Goal: Transaction & Acquisition: Register for event/course

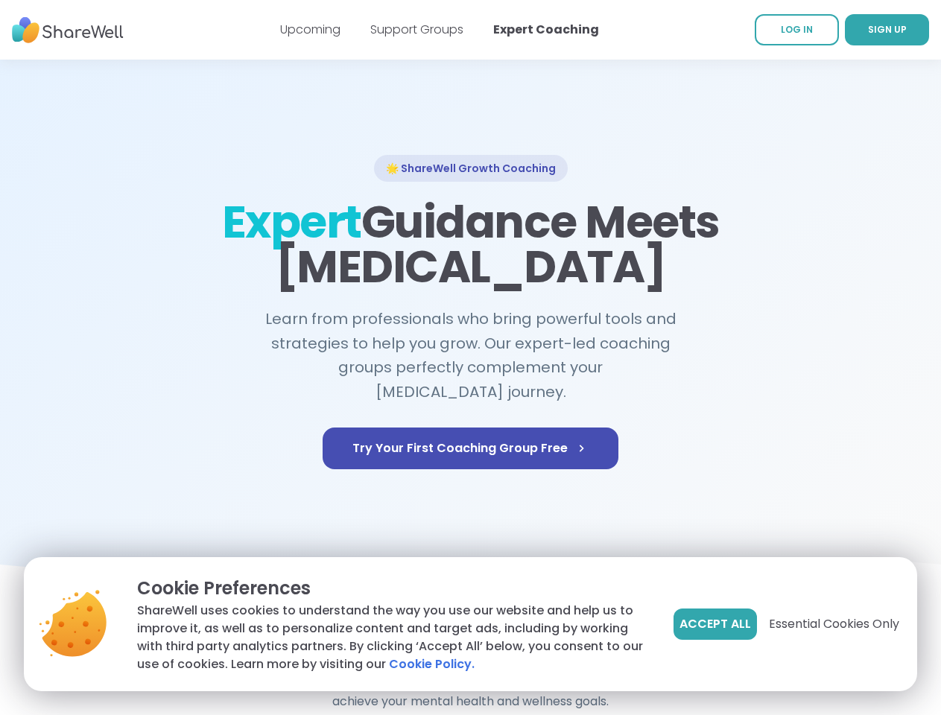
click at [714, 624] on span "Accept All" at bounding box center [715, 624] width 72 height 18
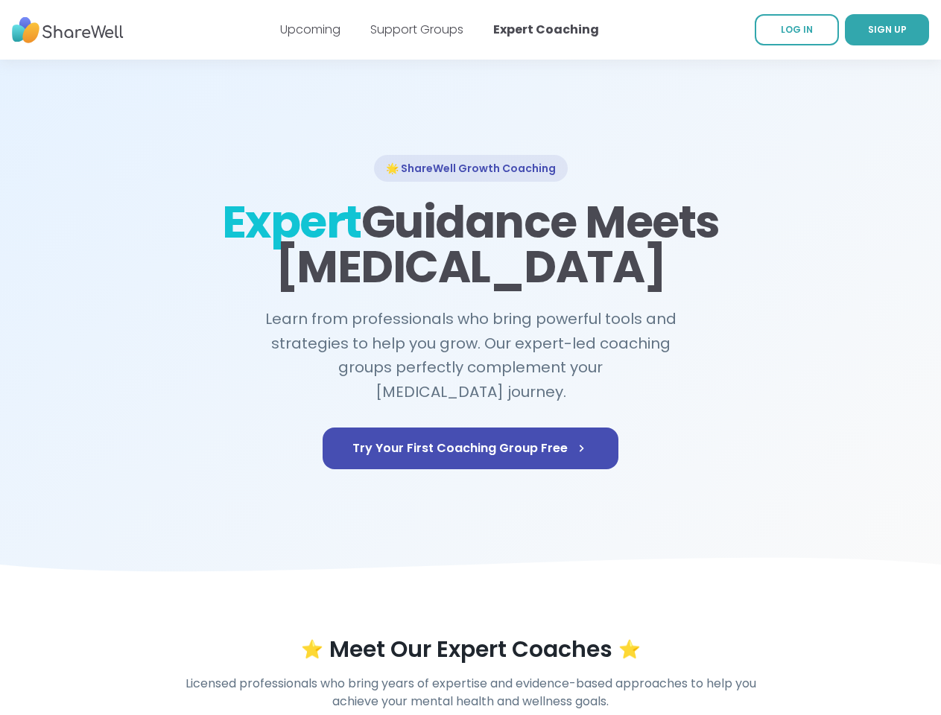
click at [833, 636] on div "⭐ Meet Our Expert Coaches ⭐" at bounding box center [470, 649] width 855 height 27
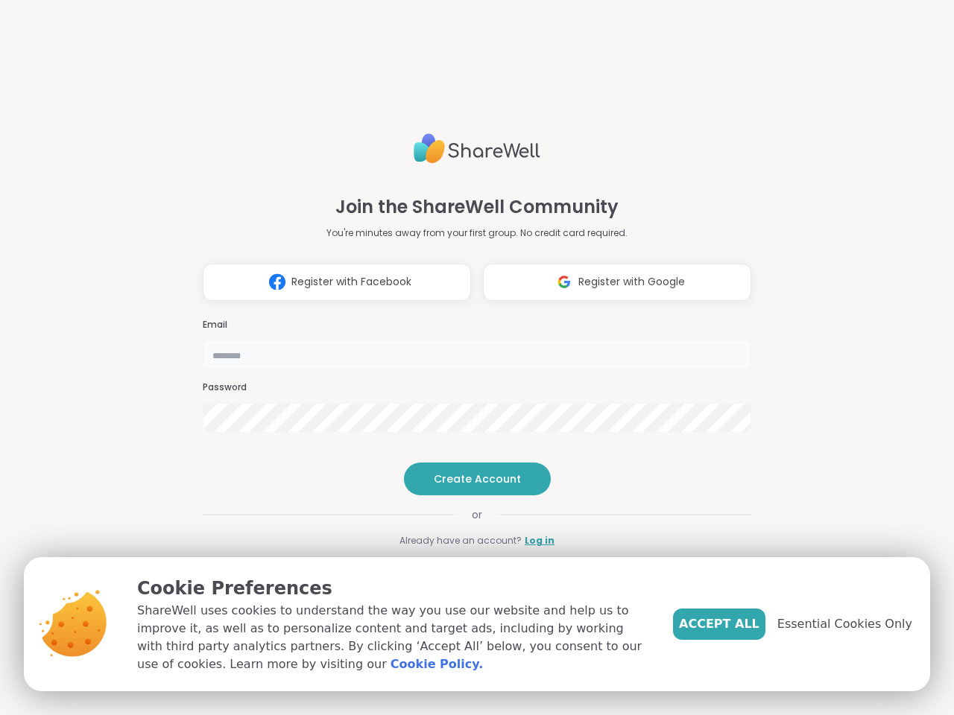
click at [470, 358] on input "email" at bounding box center [477, 355] width 548 height 30
click at [331, 282] on span "Register with Facebook" at bounding box center [351, 282] width 120 height 16
click at [611, 282] on span "Register with Google" at bounding box center [631, 282] width 107 height 16
click at [470, 479] on span "Create Account" at bounding box center [477, 479] width 87 height 15
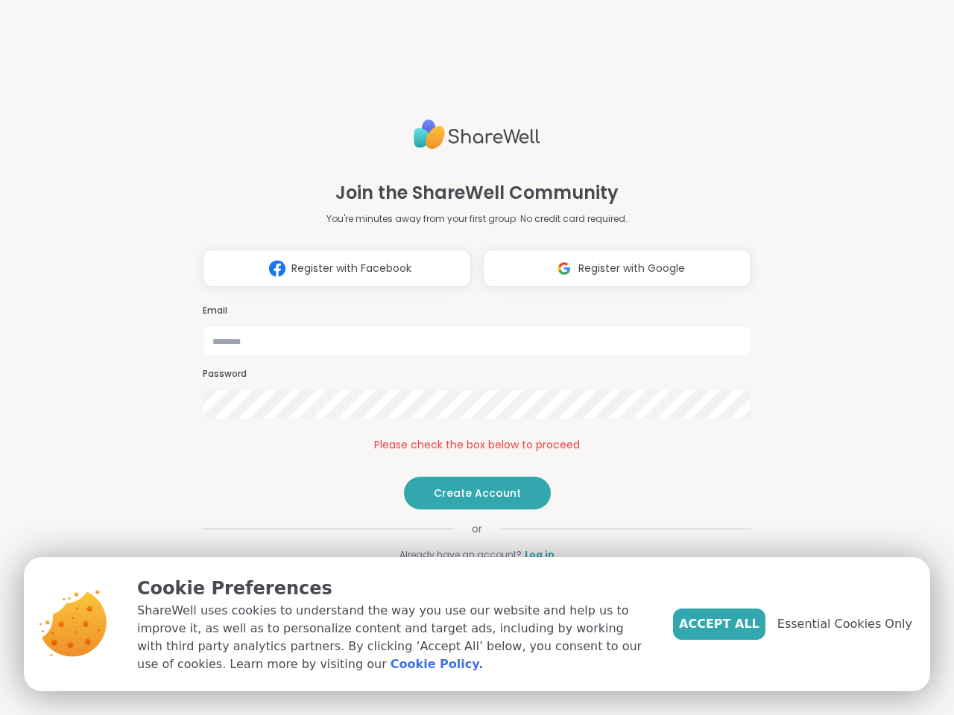
click at [743, 624] on span "Accept All" at bounding box center [719, 624] width 80 height 18
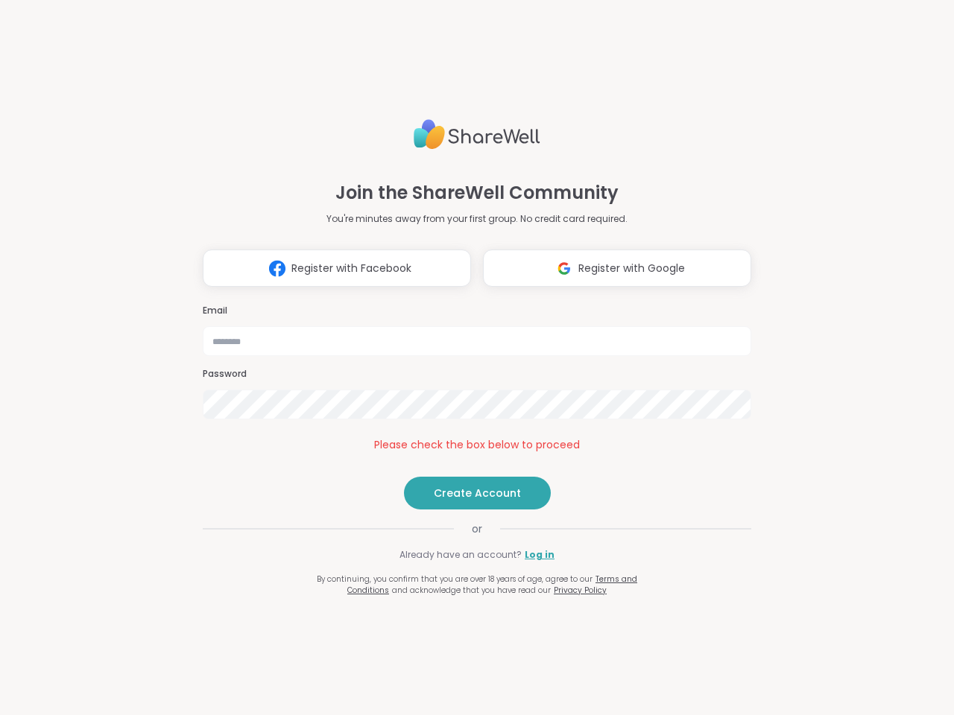
click at [853, 624] on div "Join the ShareWell Community You're minutes away from your first group. No cred…" at bounding box center [477, 357] width 954 height 715
